Goal: Information Seeking & Learning: Learn about a topic

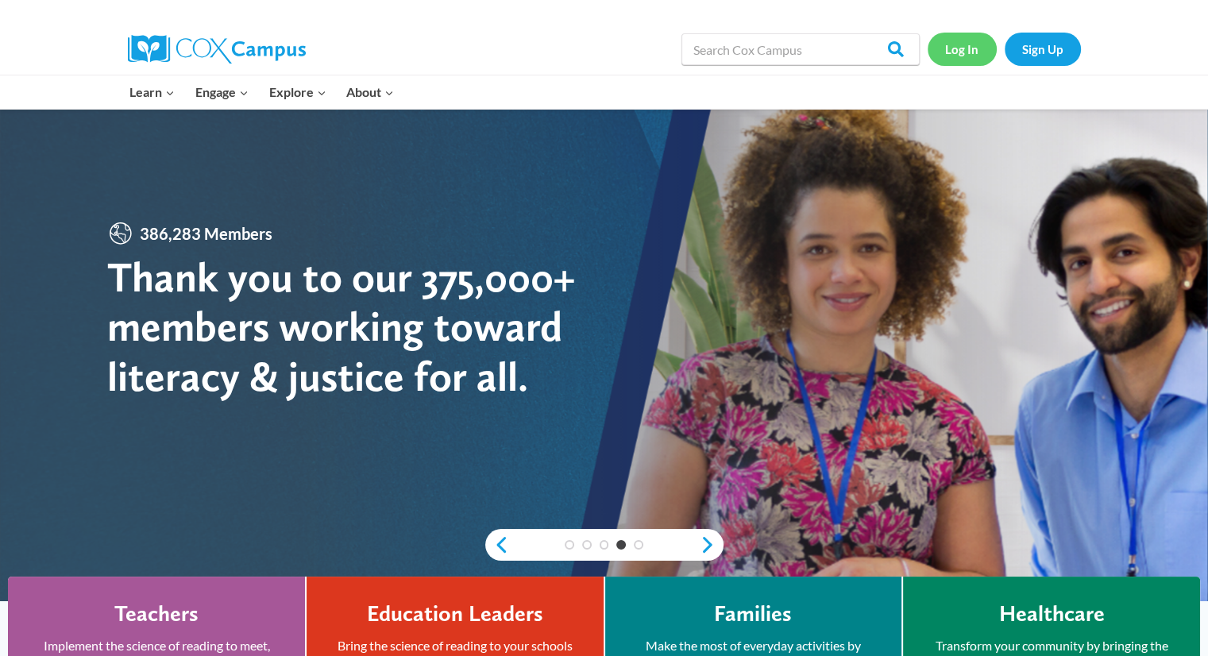
click at [962, 48] on link "Log In" at bounding box center [961, 49] width 69 height 33
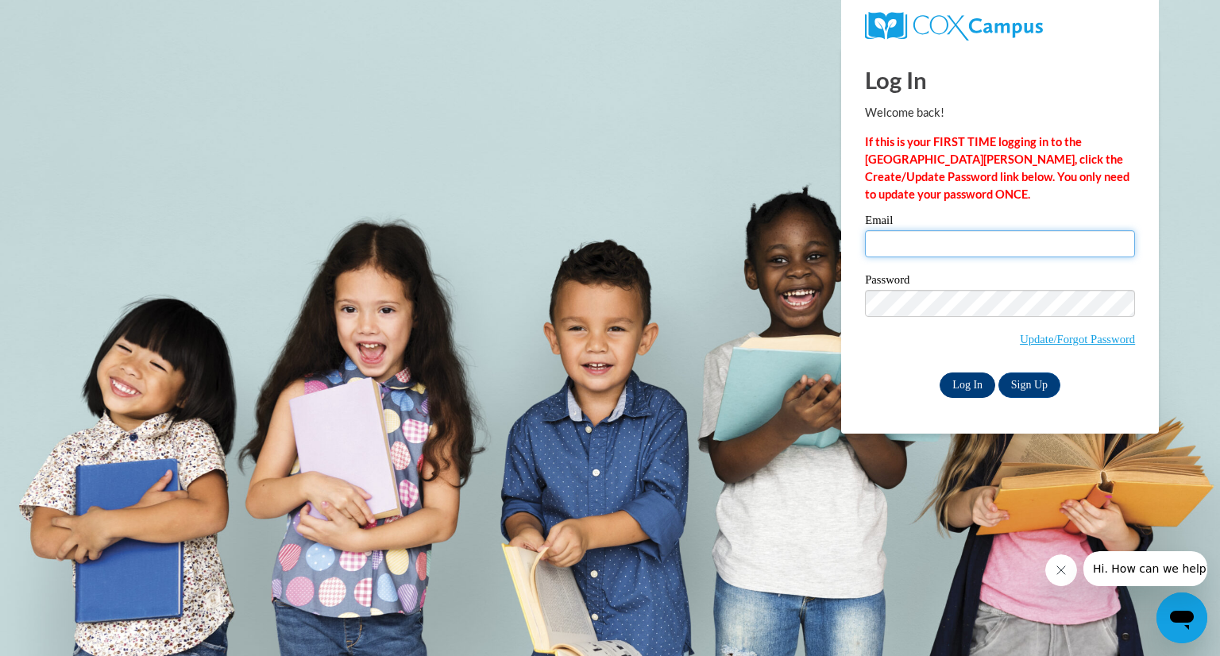
type input "smoser@daltonstate.edu"
click at [953, 391] on input "Log In" at bounding box center [967, 384] width 56 height 25
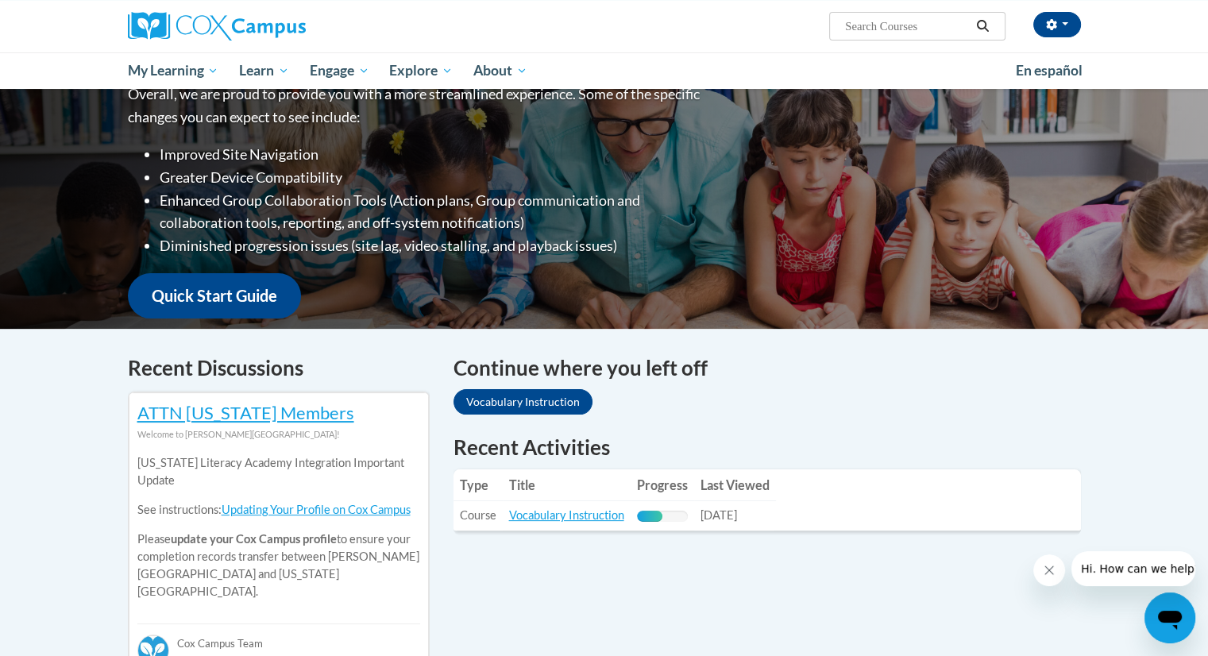
scroll to position [232, 0]
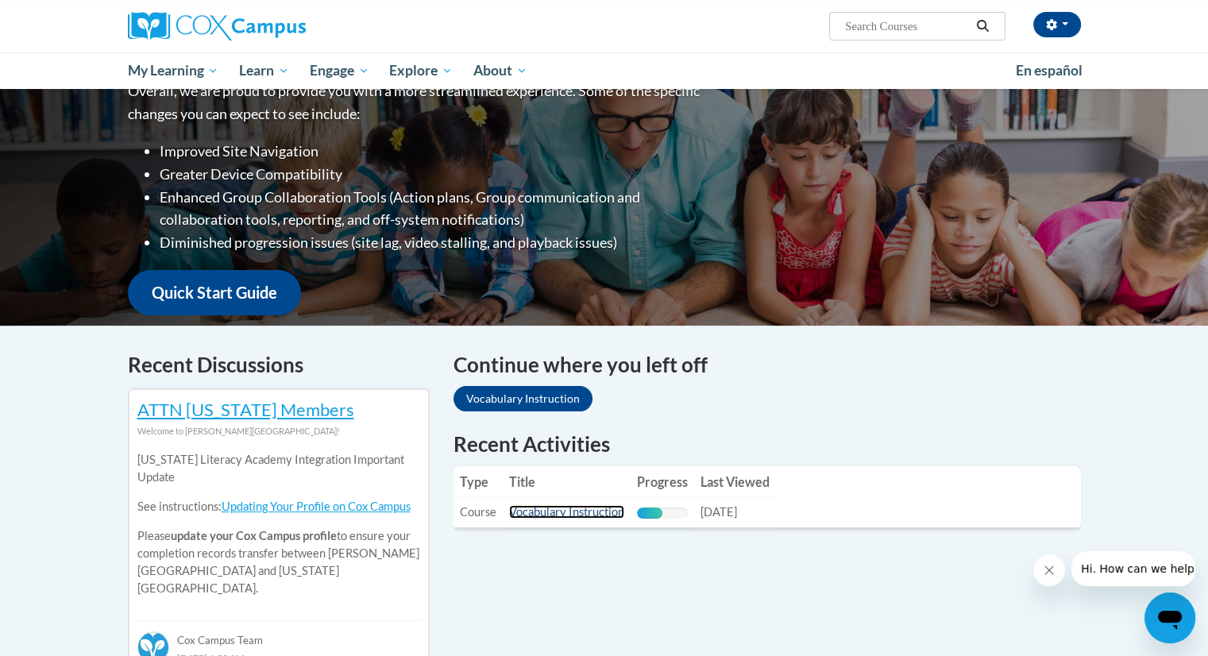
click at [561, 513] on link "Vocabulary Instruction" at bounding box center [566, 511] width 115 height 13
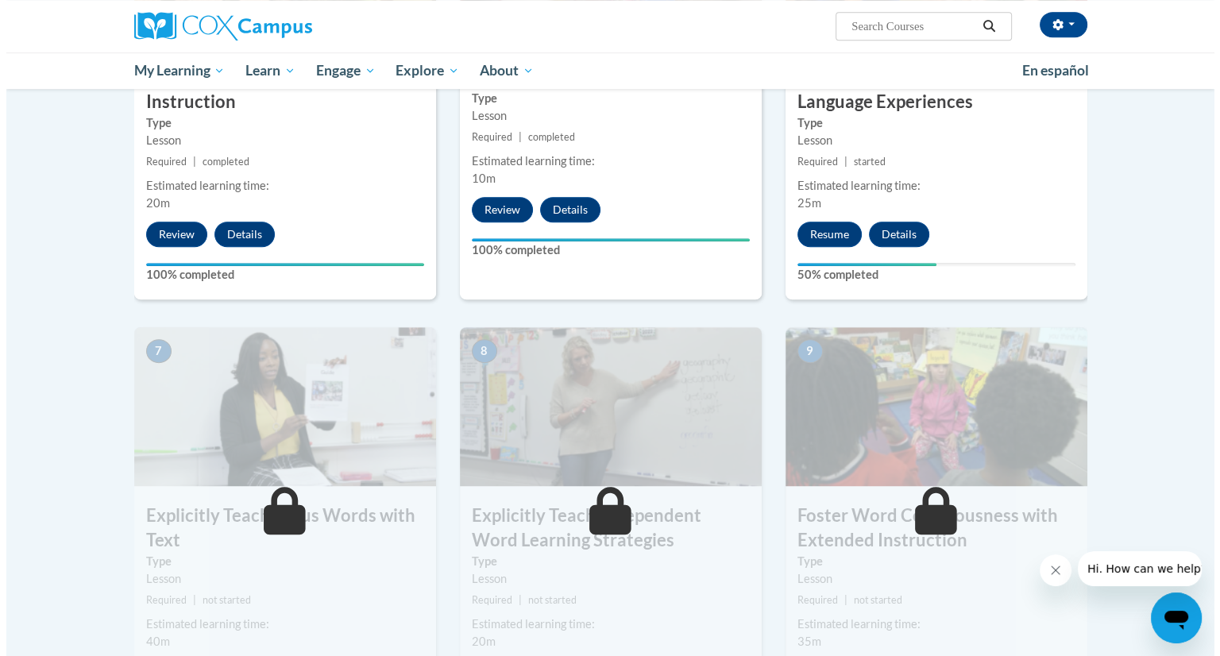
scroll to position [968, 0]
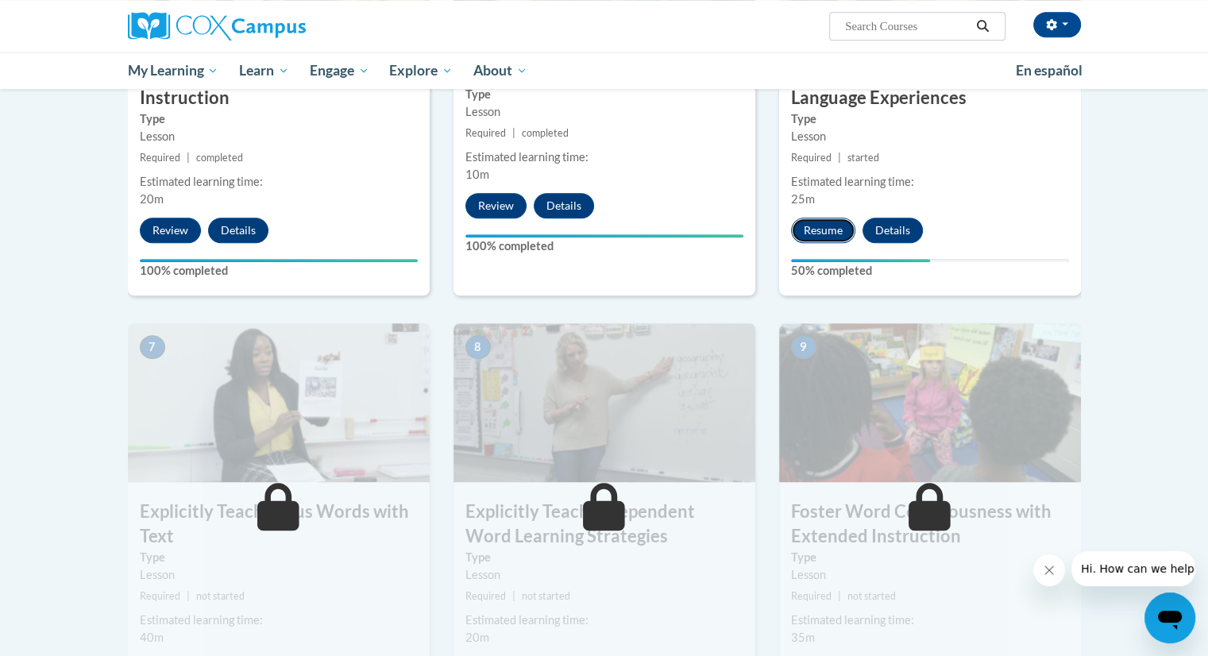
click at [821, 236] on button "Resume" at bounding box center [823, 230] width 64 height 25
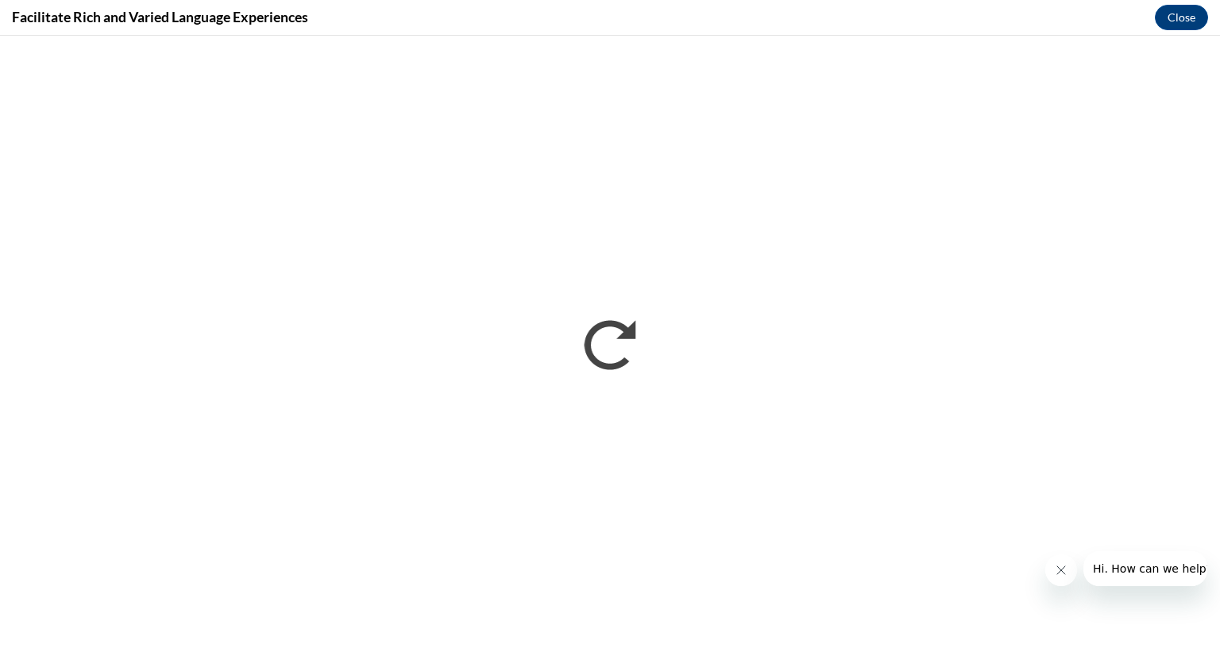
scroll to position [0, 0]
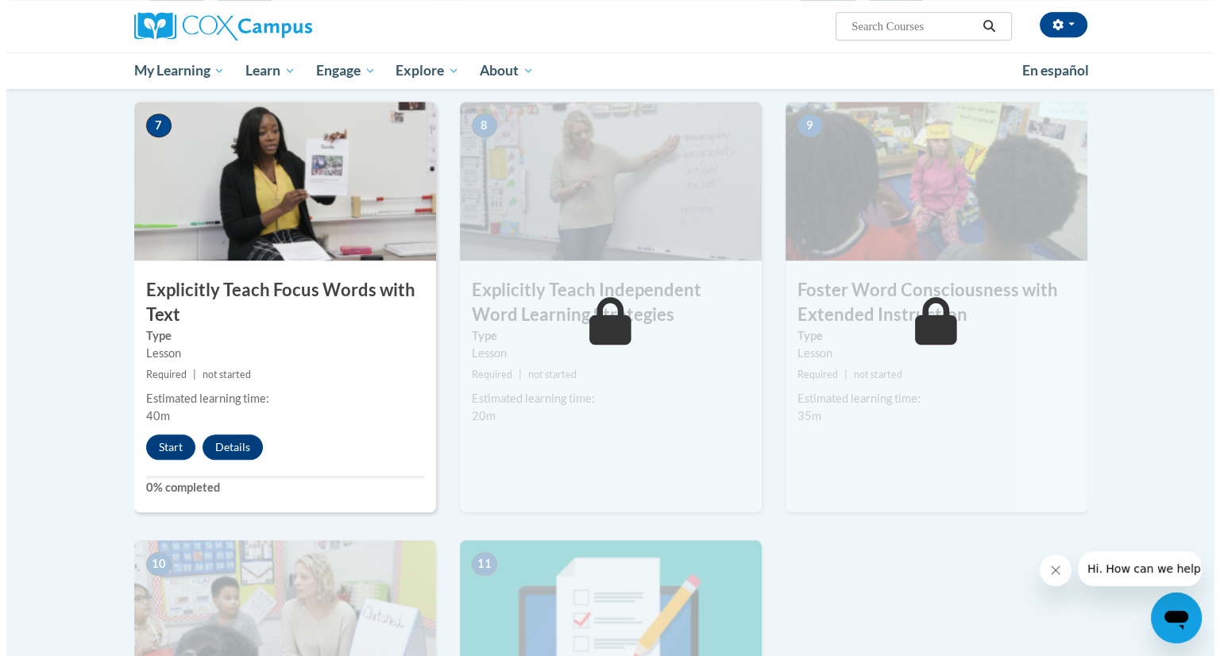
scroll to position [1191, 0]
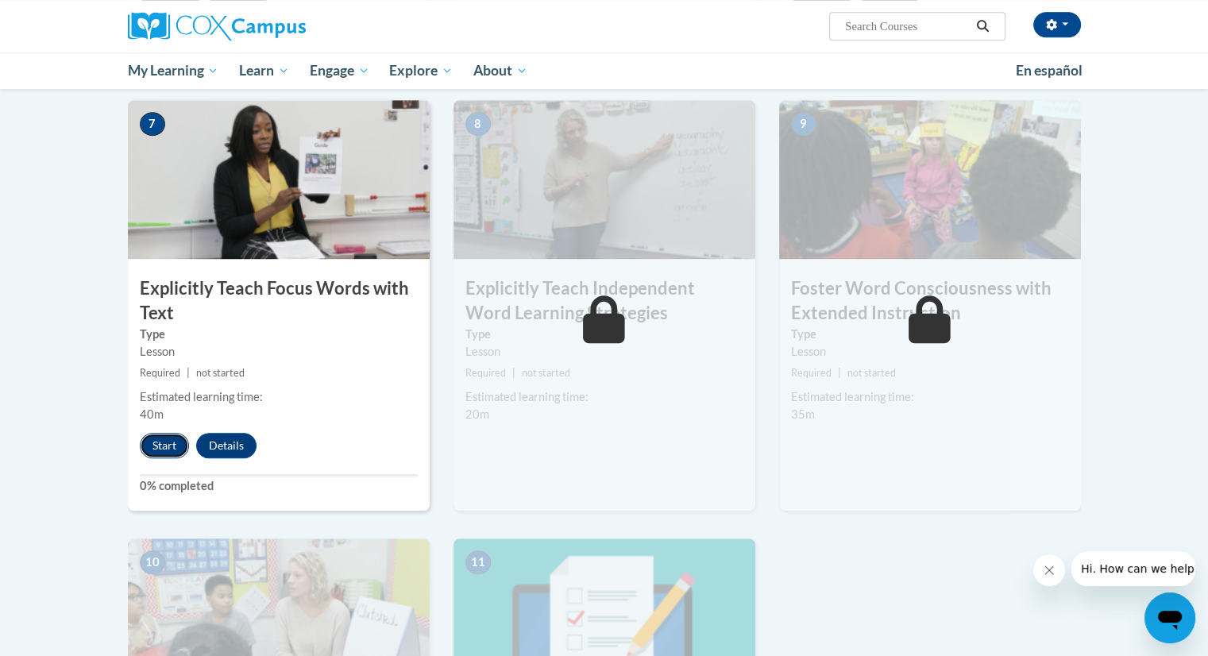
click at [171, 439] on button "Start" at bounding box center [164, 445] width 49 height 25
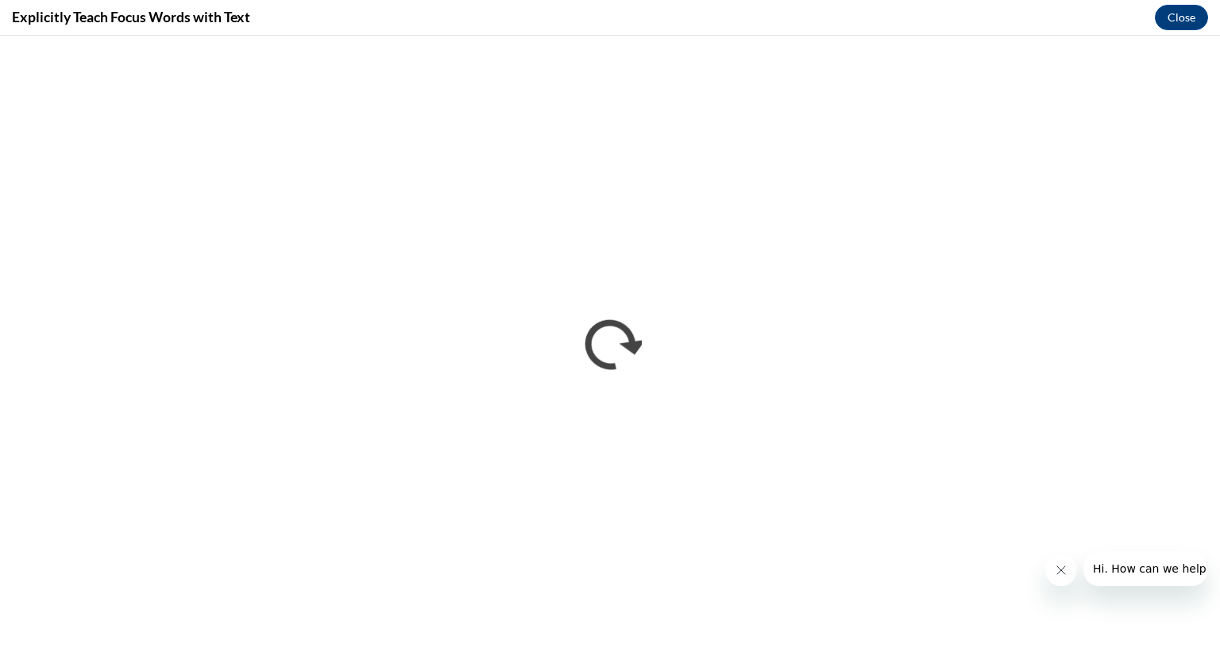
scroll to position [0, 0]
